Goal: Entertainment & Leisure: Consume media (video, audio)

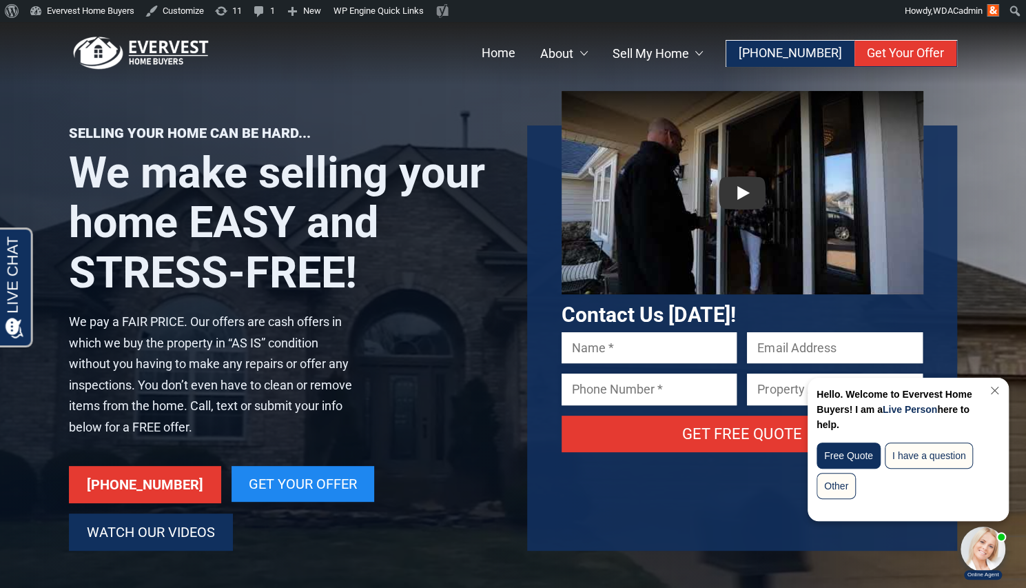
click at [196, 515] on link "Watch Our Videos" at bounding box center [151, 531] width 164 height 37
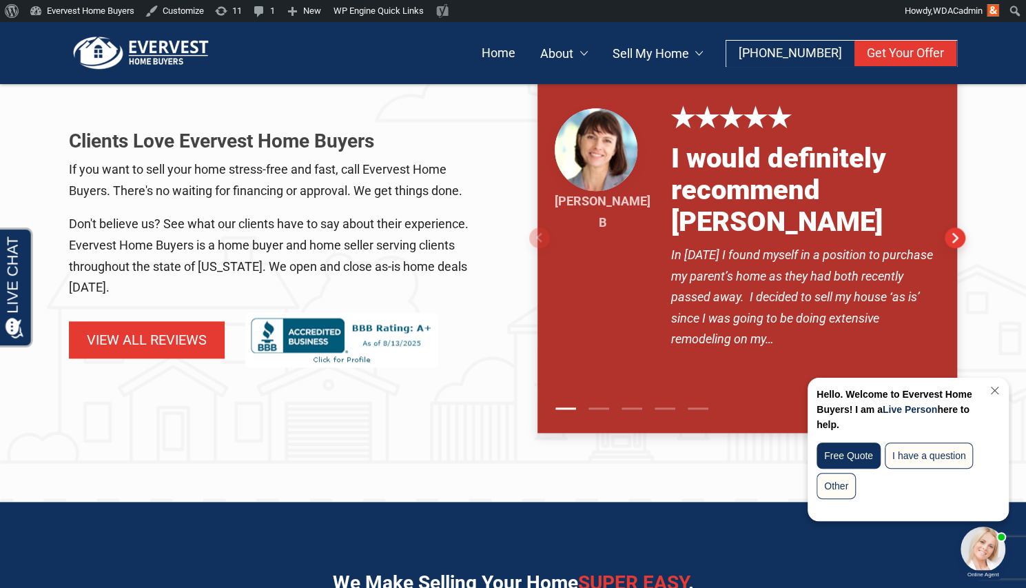
scroll to position [762, 0]
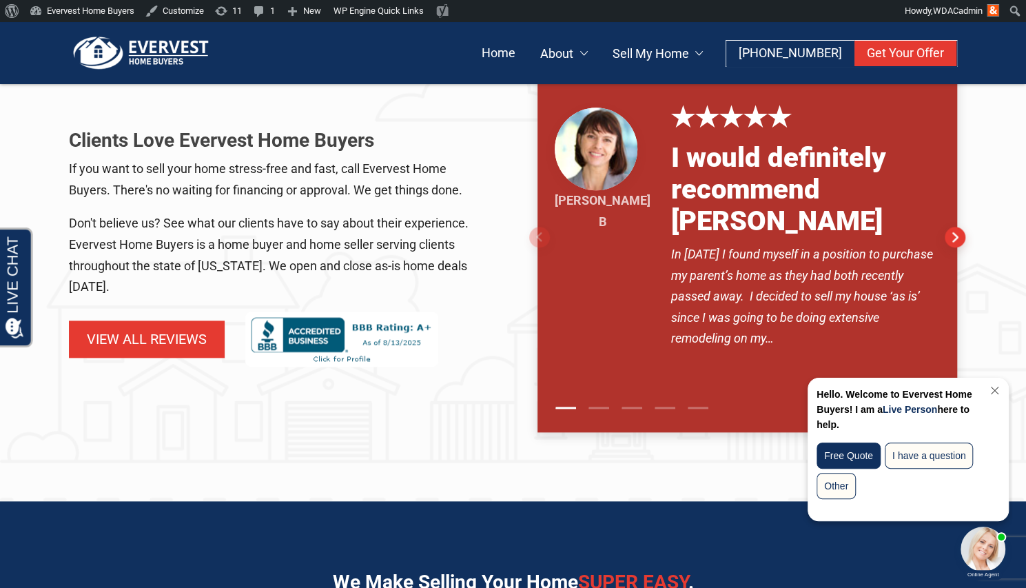
click at [708, 384] on ul at bounding box center [743, 408] width 429 height 48
click at [697, 401] on link at bounding box center [698, 408] width 21 height 14
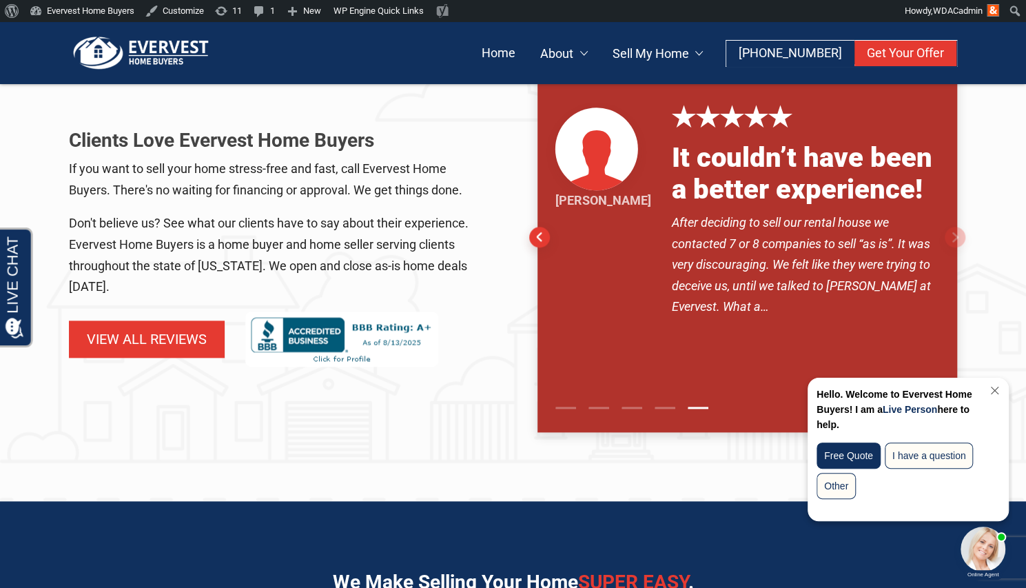
click at [592, 401] on link at bounding box center [598, 408] width 21 height 14
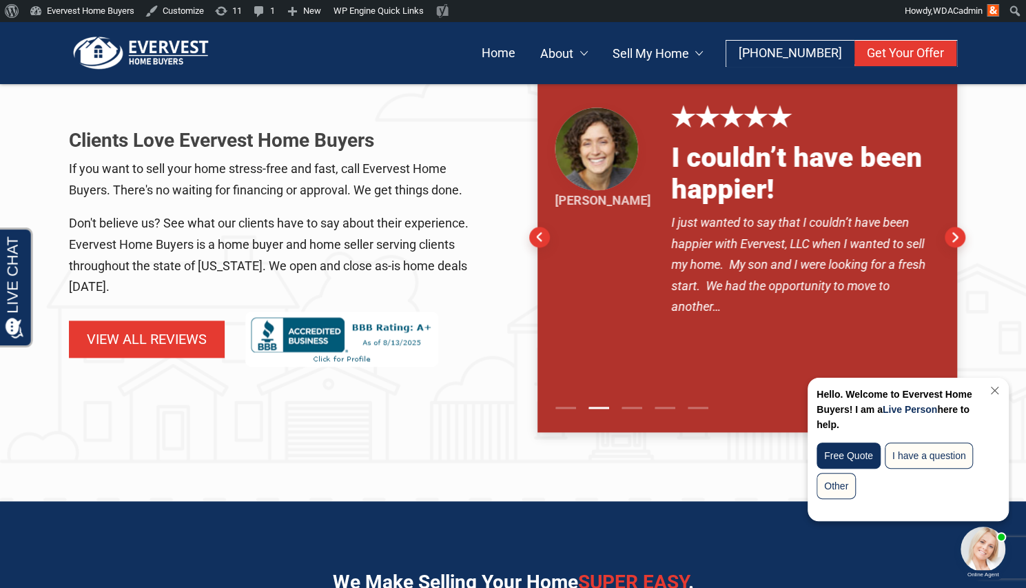
click at [639, 401] on link at bounding box center [631, 408] width 21 height 14
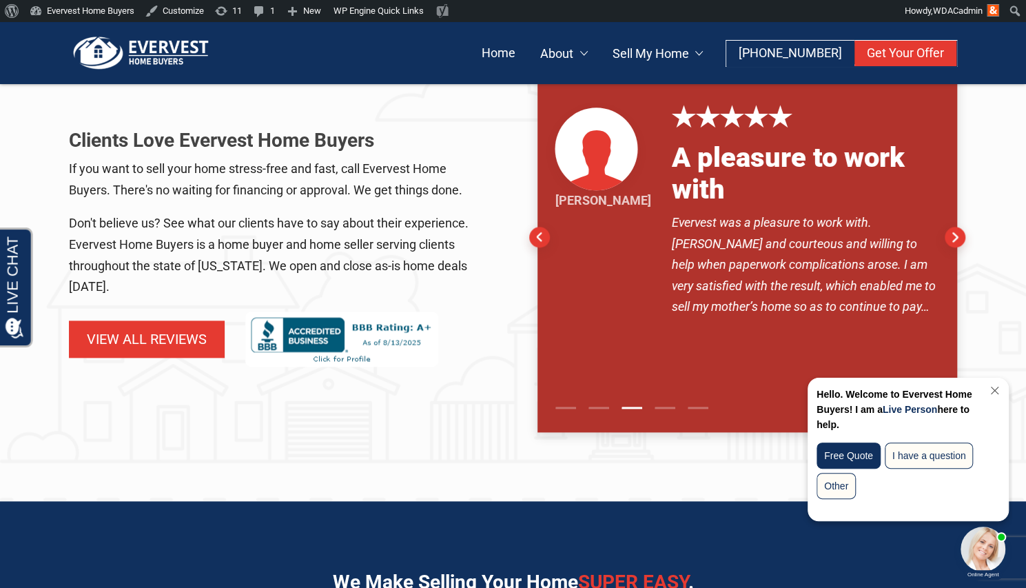
click at [670, 401] on link at bounding box center [664, 408] width 21 height 14
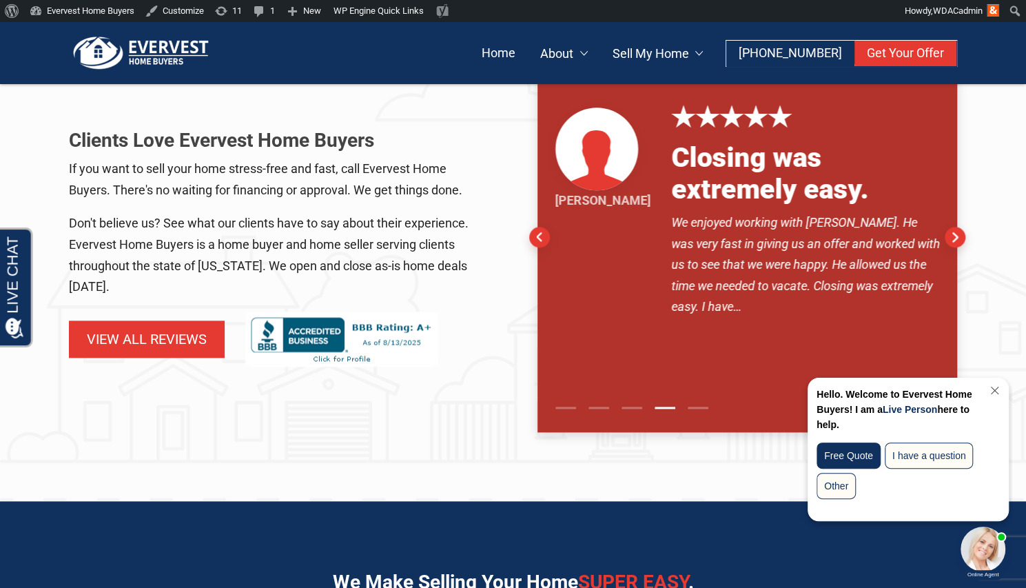
click at [711, 384] on ul at bounding box center [743, 408] width 429 height 48
click at [706, 401] on link at bounding box center [698, 408] width 21 height 14
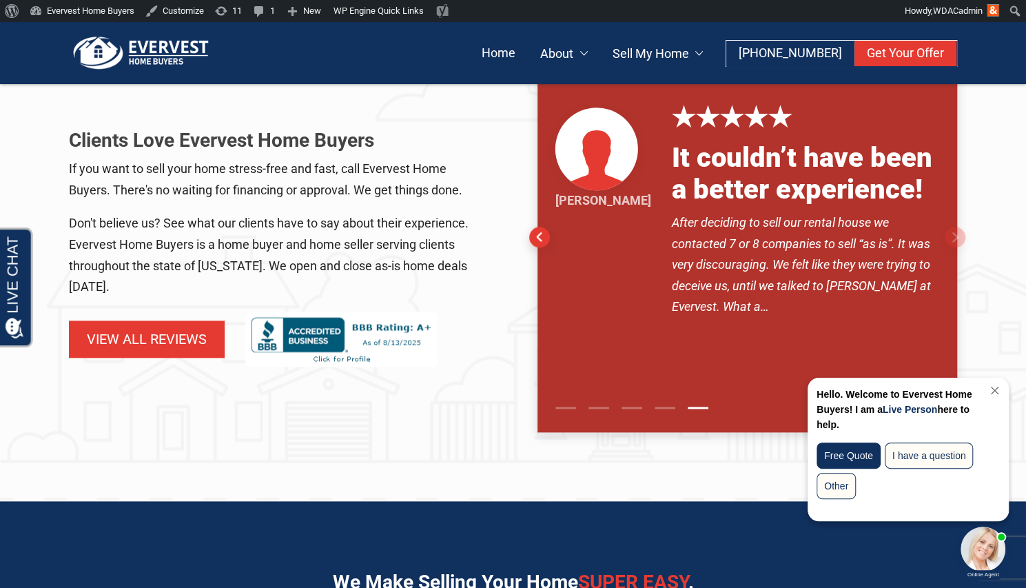
click at [991, 389] on link "Close Chat" at bounding box center [993, 390] width 19 height 10
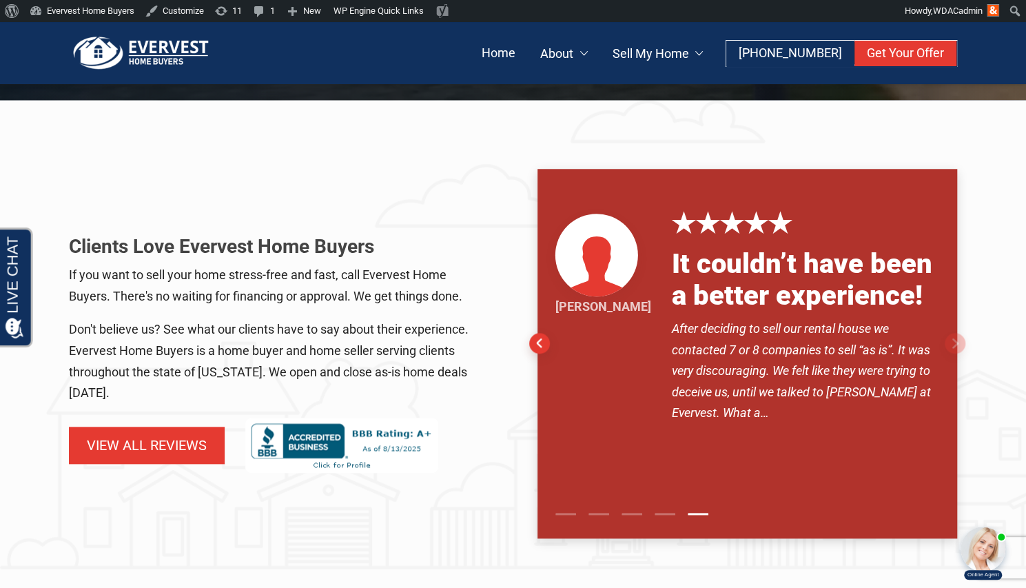
scroll to position [655, 0]
